Goal: Task Accomplishment & Management: Use online tool/utility

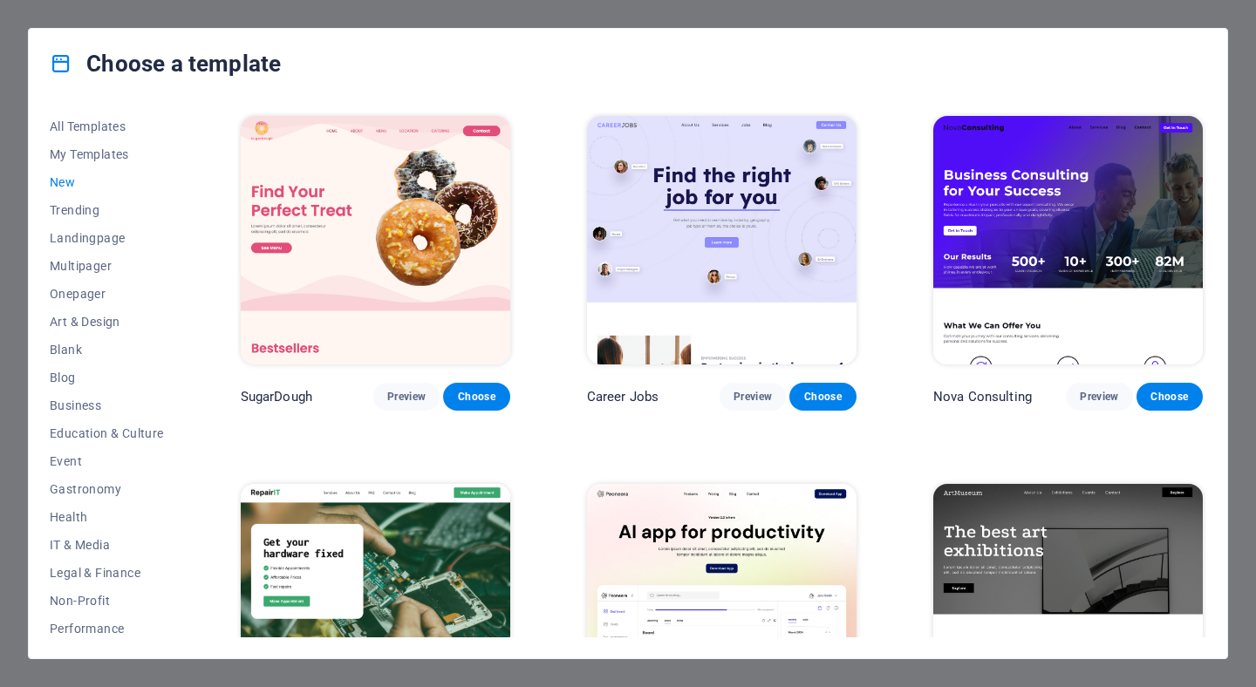
click at [12, 61] on div "Choose a template All Templates My Templates New Trending Landingpage Multipage…" at bounding box center [628, 343] width 1256 height 687
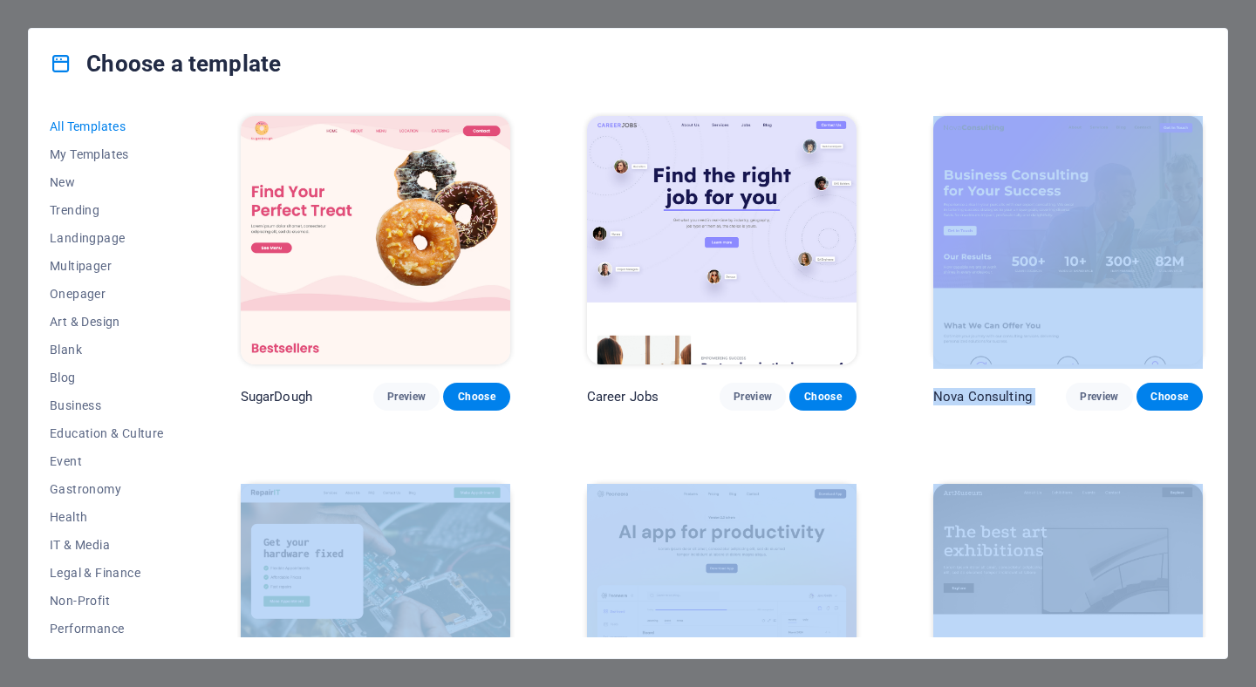
drag, startPoint x: 1254, startPoint y: 101, endPoint x: 1237, endPoint y: 637, distance: 535.6
click at [1241, 644] on div "Choose a template All Templates My Templates New Trending Landingpage Multipage…" at bounding box center [628, 343] width 1256 height 687
click at [1255, 580] on div "Choose a template All Templates My Templates New Trending Landingpage Multipage…" at bounding box center [628, 343] width 1256 height 687
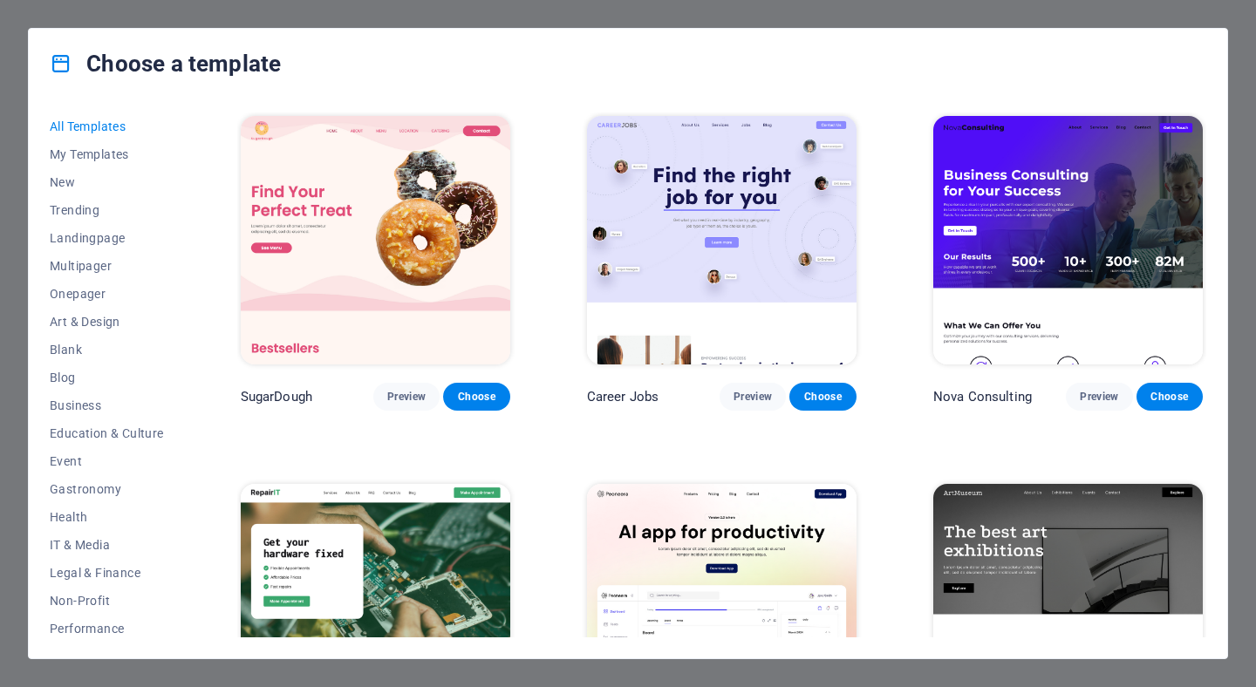
click at [1253, 581] on div "Choose a template All Templates My Templates New Trending Landingpage Multipage…" at bounding box center [628, 343] width 1256 height 687
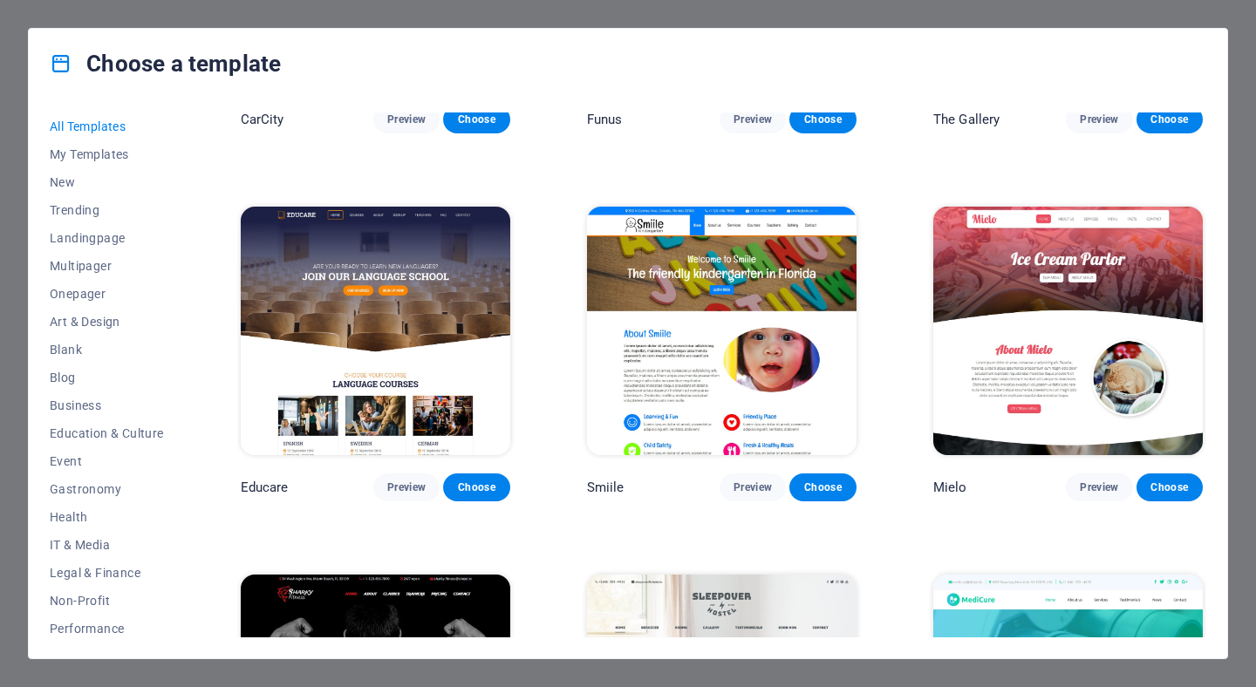
scroll to position [11402, 0]
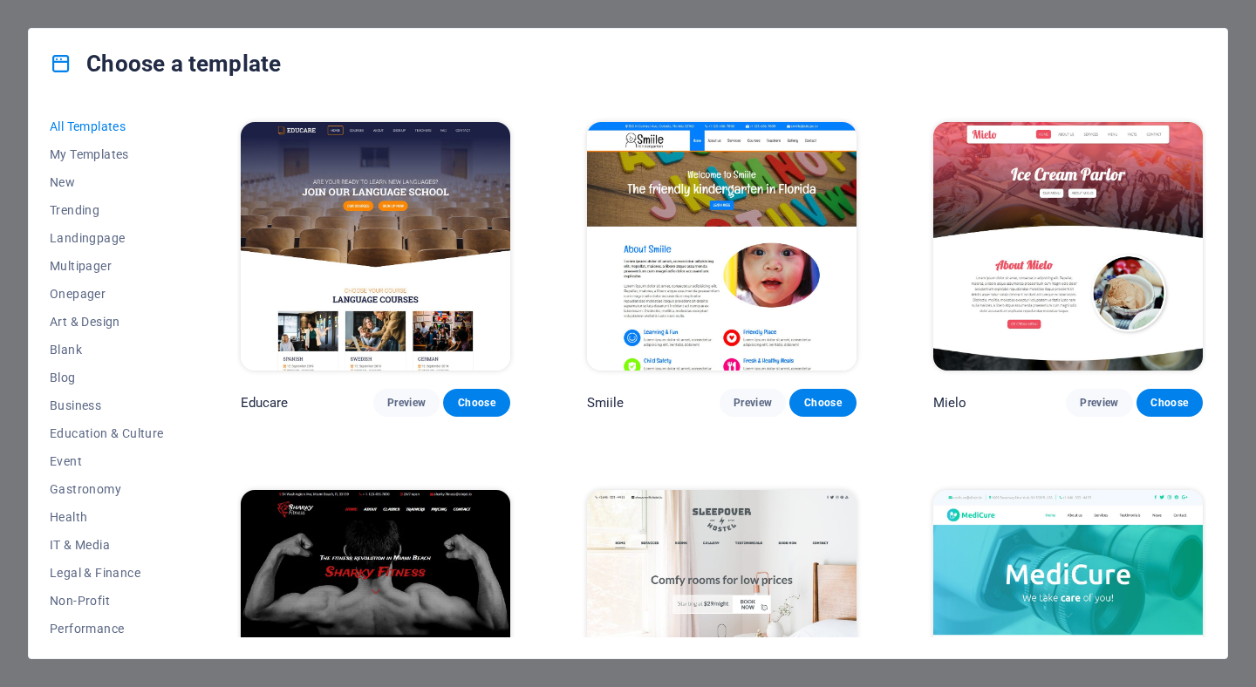
click at [19, 49] on div "Choose a template All Templates My Templates New Trending Landingpage Multipage…" at bounding box center [628, 343] width 1256 height 687
